Goal: Book appointment/travel/reservation

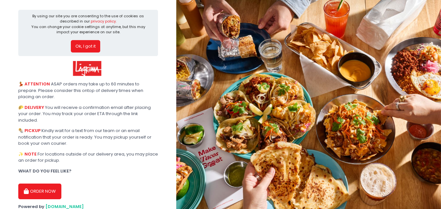
click at [86, 46] on button "Ok, I got it" at bounding box center [85, 46] width 29 height 12
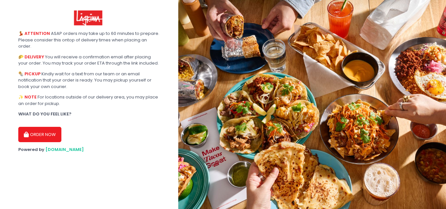
click at [30, 131] on button "ORDER NOW" at bounding box center [39, 135] width 43 height 16
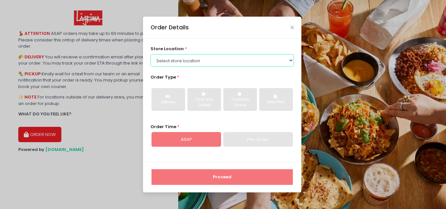
click at [279, 63] on select "Select store location Lagrima [GEOGRAPHIC_DATA] [GEOGRAPHIC_DATA] [GEOGRAPHIC_D…" at bounding box center [223, 60] width 144 height 12
select select "61698814090b7d0b5db65213"
click at [151, 54] on select "Select store location Lagrima [GEOGRAPHIC_DATA] [GEOGRAPHIC_DATA] [GEOGRAPHIC_D…" at bounding box center [223, 60] width 144 height 12
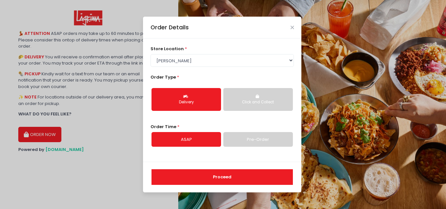
click at [266, 97] on button "Click and Collect" at bounding box center [258, 99] width 70 height 23
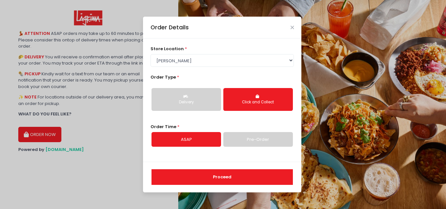
click at [234, 138] on link "Pre-Order" at bounding box center [258, 139] width 70 height 15
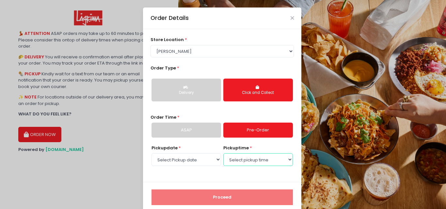
click at [224, 157] on select "Select pickup time 03:30 PM - 04:00 PM 04:00 PM - 04:30 PM 04:30 PM - 05:00 PM …" at bounding box center [258, 159] width 70 height 12
click at [202, 158] on select "Select Pickup date [DATE] [DATE] [DATE] [DATE] [DATE]" at bounding box center [186, 159] width 70 height 12
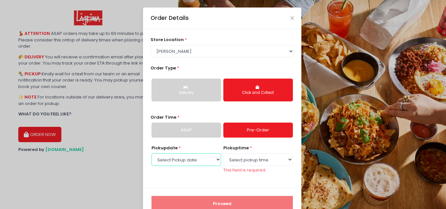
select select "[DATE]"
click at [151, 153] on select "Select Pickup date [DATE] [DATE] [DATE] [DATE] [DATE]" at bounding box center [186, 159] width 70 height 12
click at [234, 161] on select "Select pickup time 11:00 AM - 11:30 AM 11:30 AM - 12:00 PM 12:00 PM - 12:30 PM …" at bounding box center [258, 159] width 70 height 12
click at [223, 153] on select "Select pickup time 11:00 AM - 11:30 AM 11:30 AM - 12:00 PM 12:00 PM - 12:30 PM …" at bounding box center [258, 159] width 70 height 12
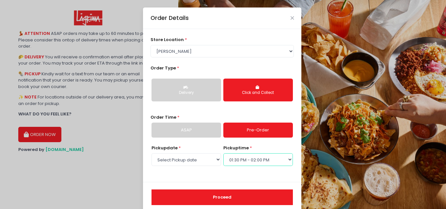
click at [230, 156] on select "Select pickup time 11:00 AM - 11:30 AM 11:30 AM - 12:00 PM 12:00 PM - 12:30 PM …" at bounding box center [258, 159] width 70 height 12
select select "18:00"
click at [223, 153] on select "Select pickup time 11:00 AM - 11:30 AM 11:30 AM - 12:00 PM 12:00 PM - 12:30 PM …" at bounding box center [258, 159] width 70 height 12
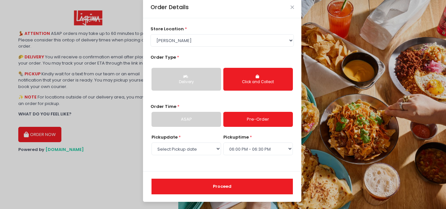
click at [207, 182] on button "Proceed" at bounding box center [221, 187] width 141 height 16
